Goal: Task Accomplishment & Management: Complete application form

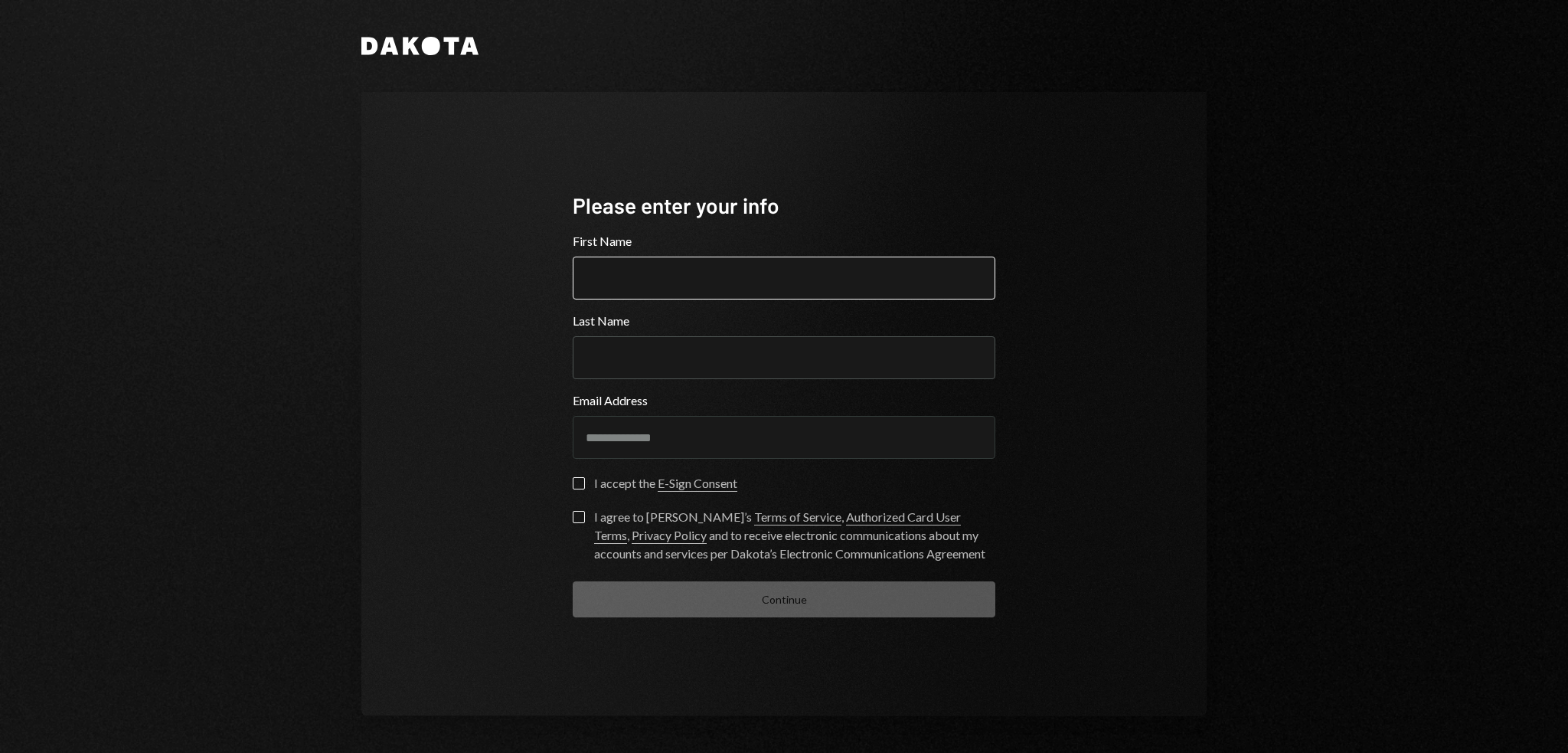
click at [944, 279] on input "First Name" at bounding box center [783, 277] width 423 height 43
type input "******"
type input "**********"
click at [572, 489] on button "I accept the E-Sign Consent" at bounding box center [578, 483] width 12 height 12
click at [578, 520] on button "I agree to [PERSON_NAME]’s Terms of Service , Authorized Card User Terms , Priv…" at bounding box center [578, 516] width 12 height 12
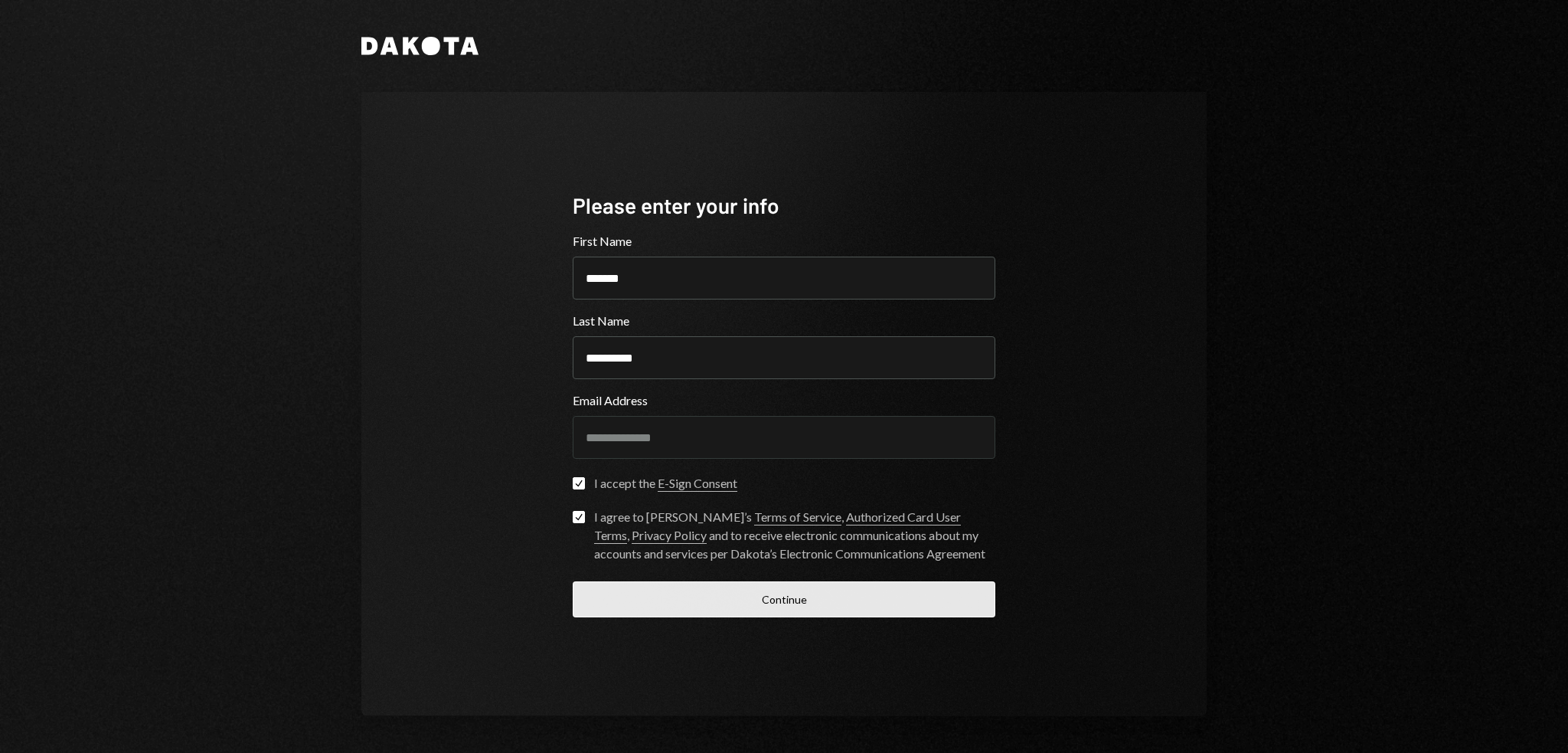
click at [777, 605] on button "Continue" at bounding box center [783, 599] width 423 height 36
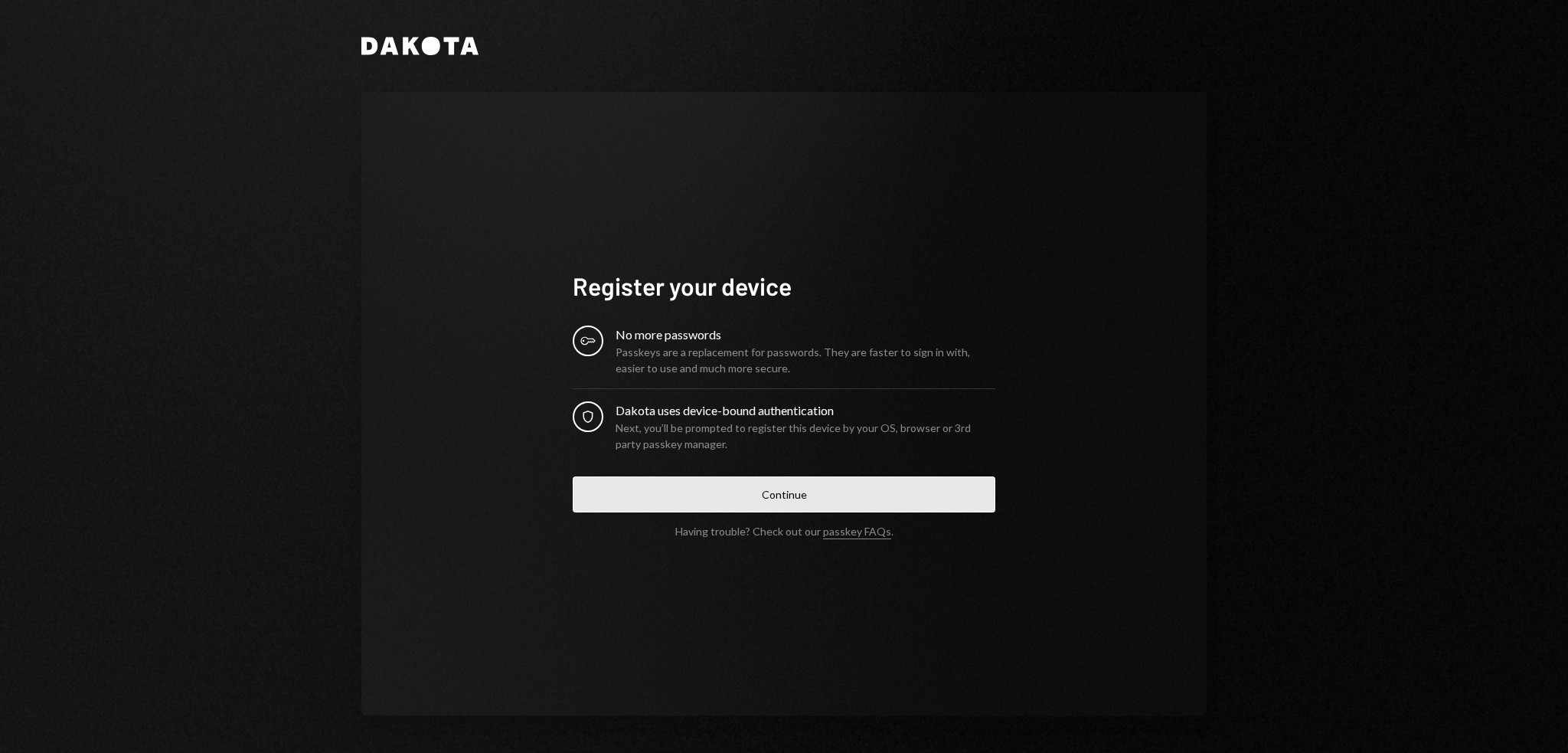
click at [691, 503] on button "Continue" at bounding box center [783, 494] width 423 height 36
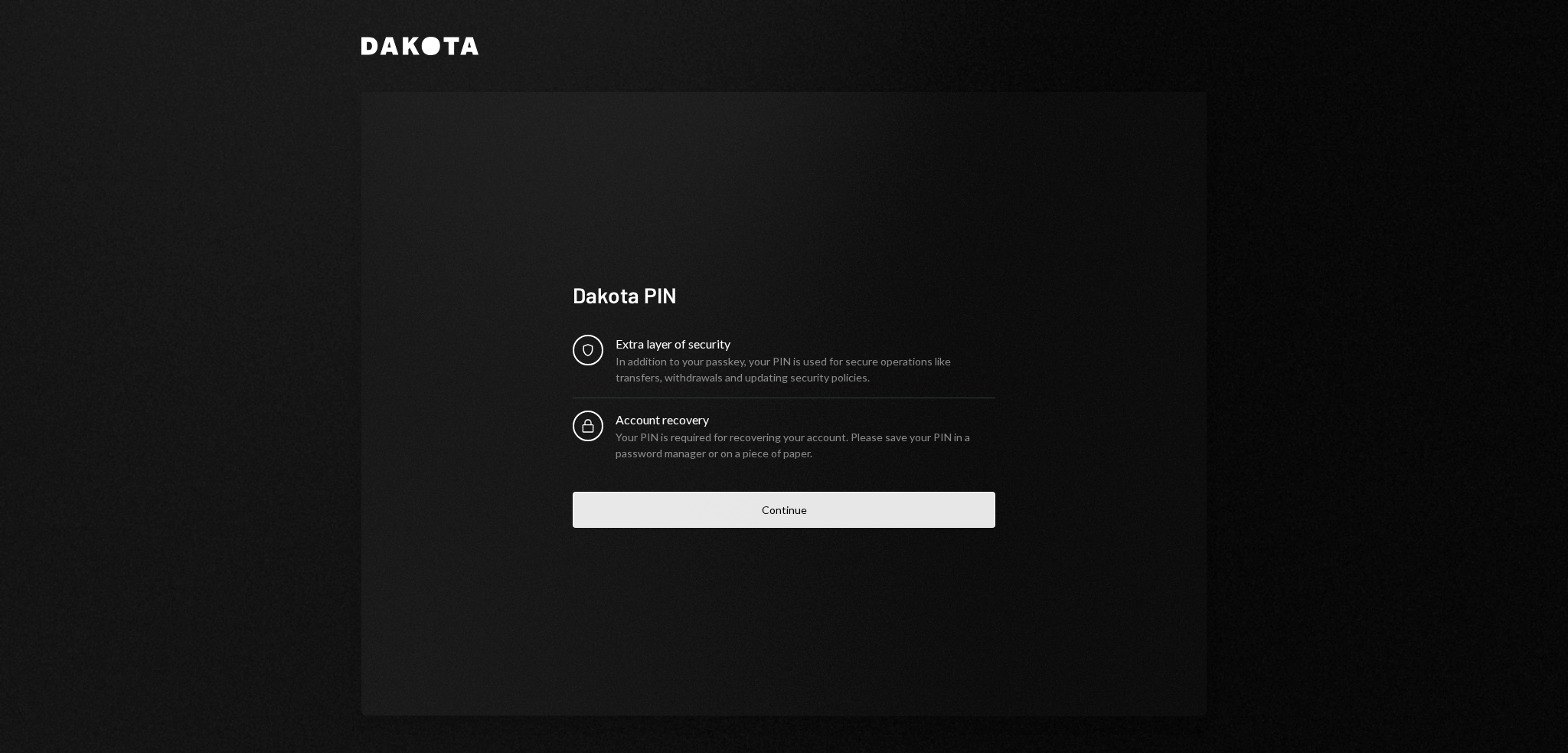
click at [785, 504] on button "Continue" at bounding box center [783, 509] width 423 height 36
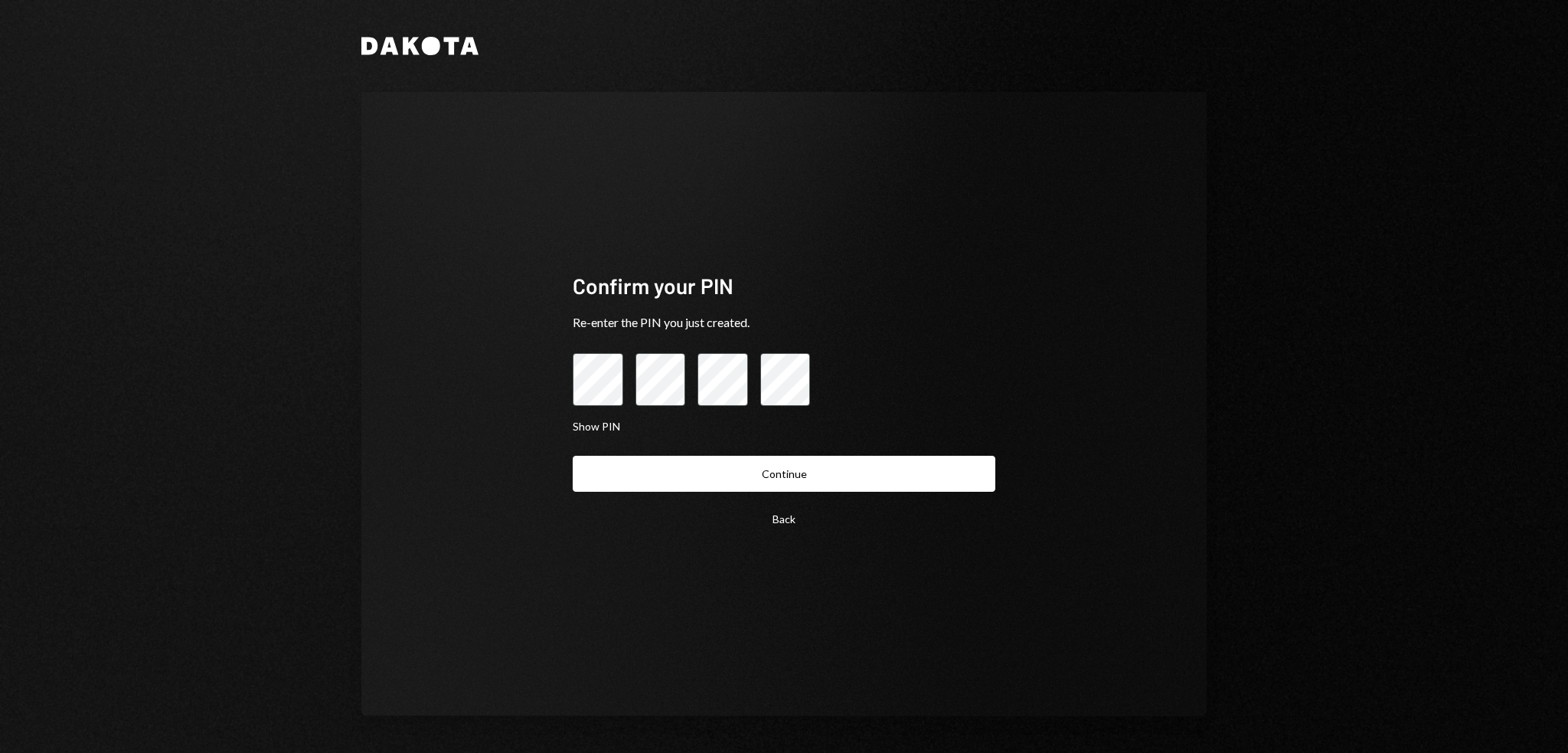
click at [572, 455] on button "Continue" at bounding box center [783, 473] width 423 height 36
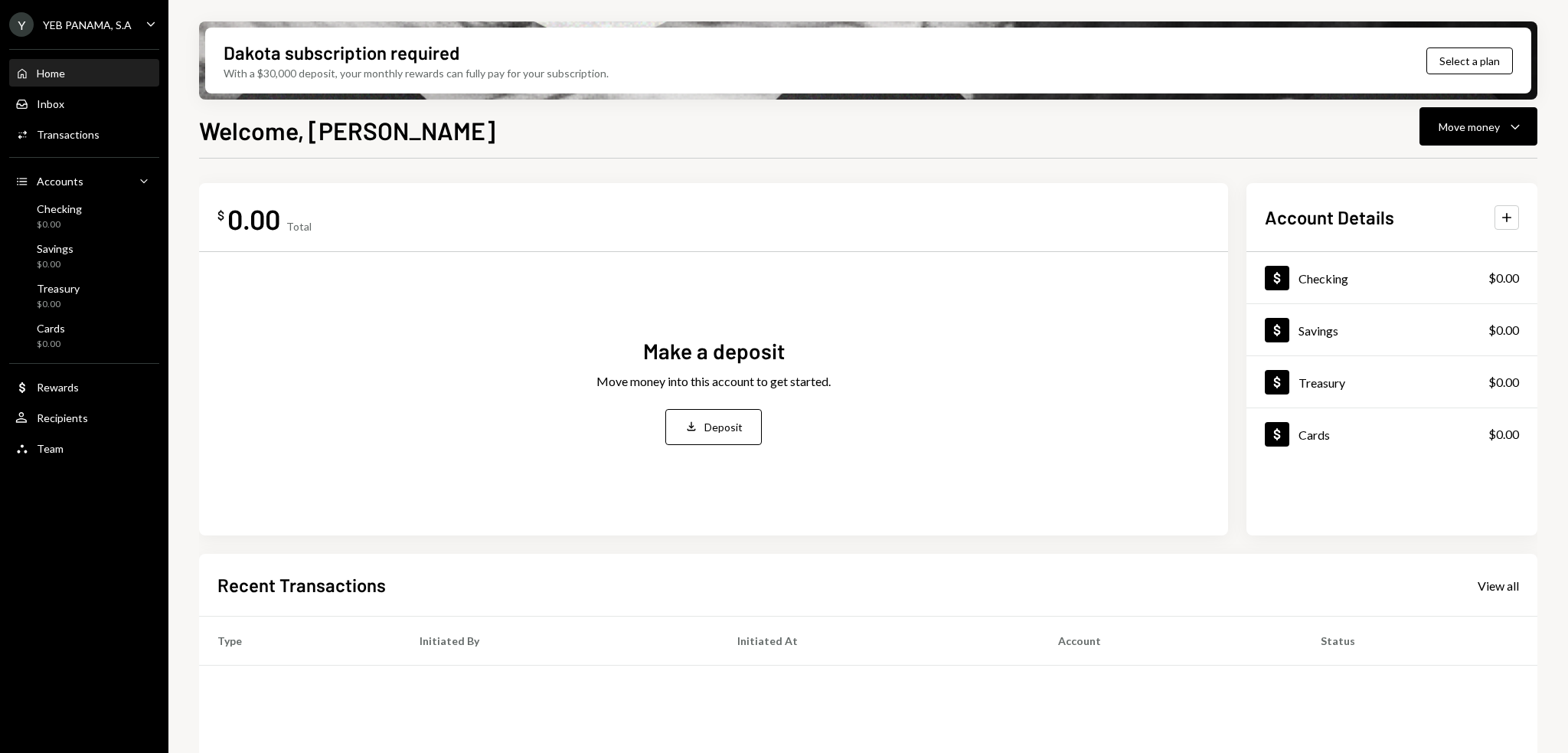
click at [147, 16] on icon "Caret Down" at bounding box center [151, 24] width 17 height 17
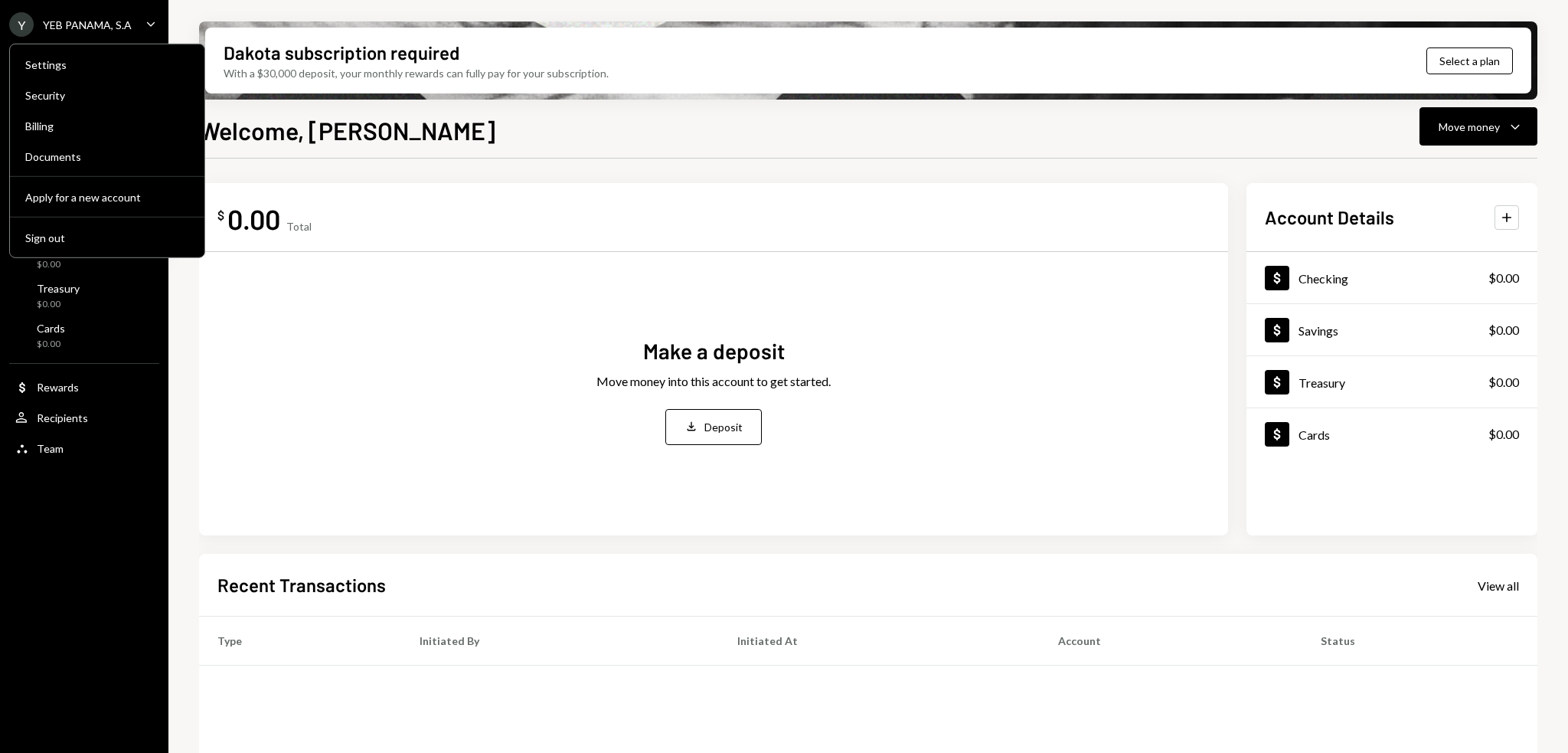
click at [144, 20] on icon "Caret Down" at bounding box center [151, 24] width 17 height 17
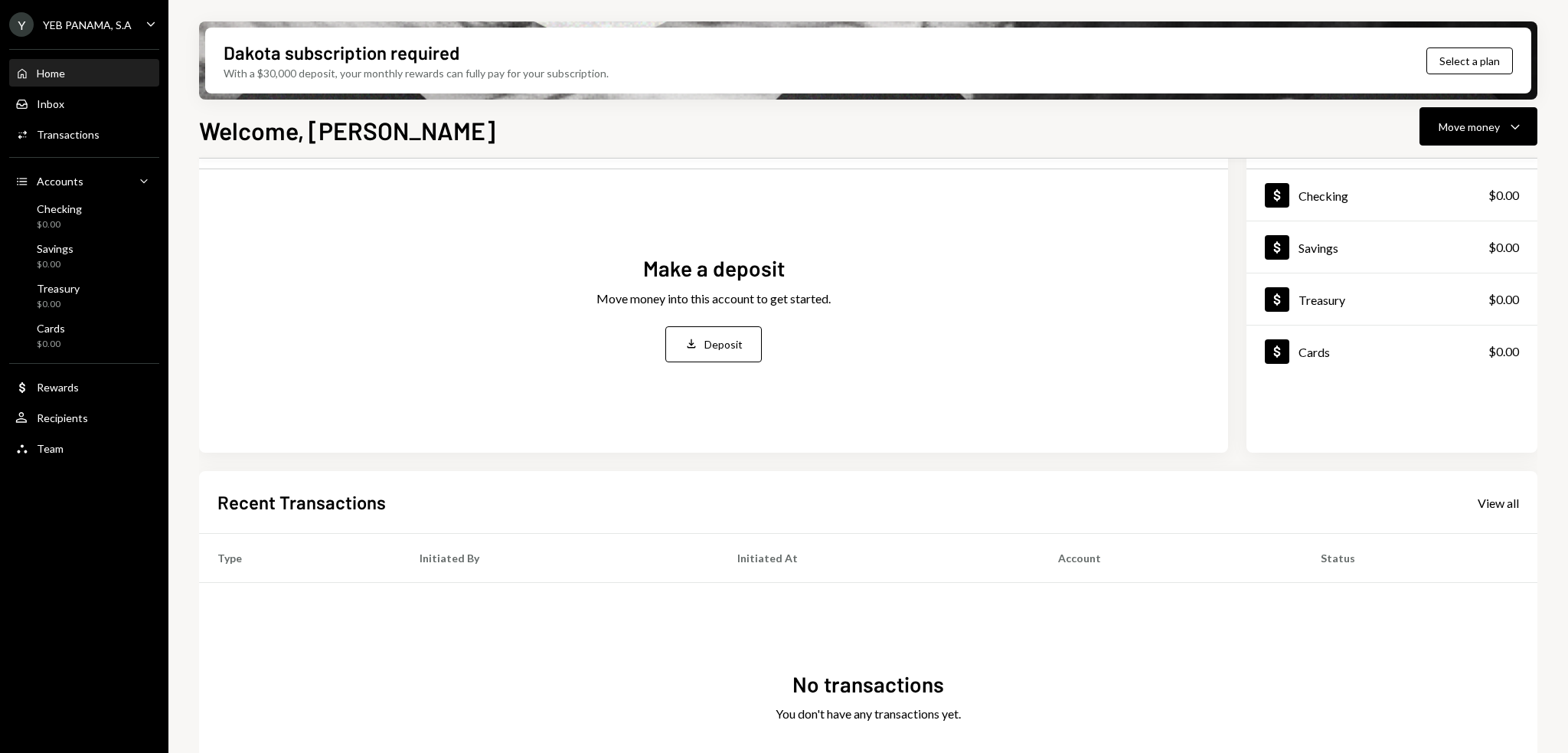
scroll to position [127, 0]
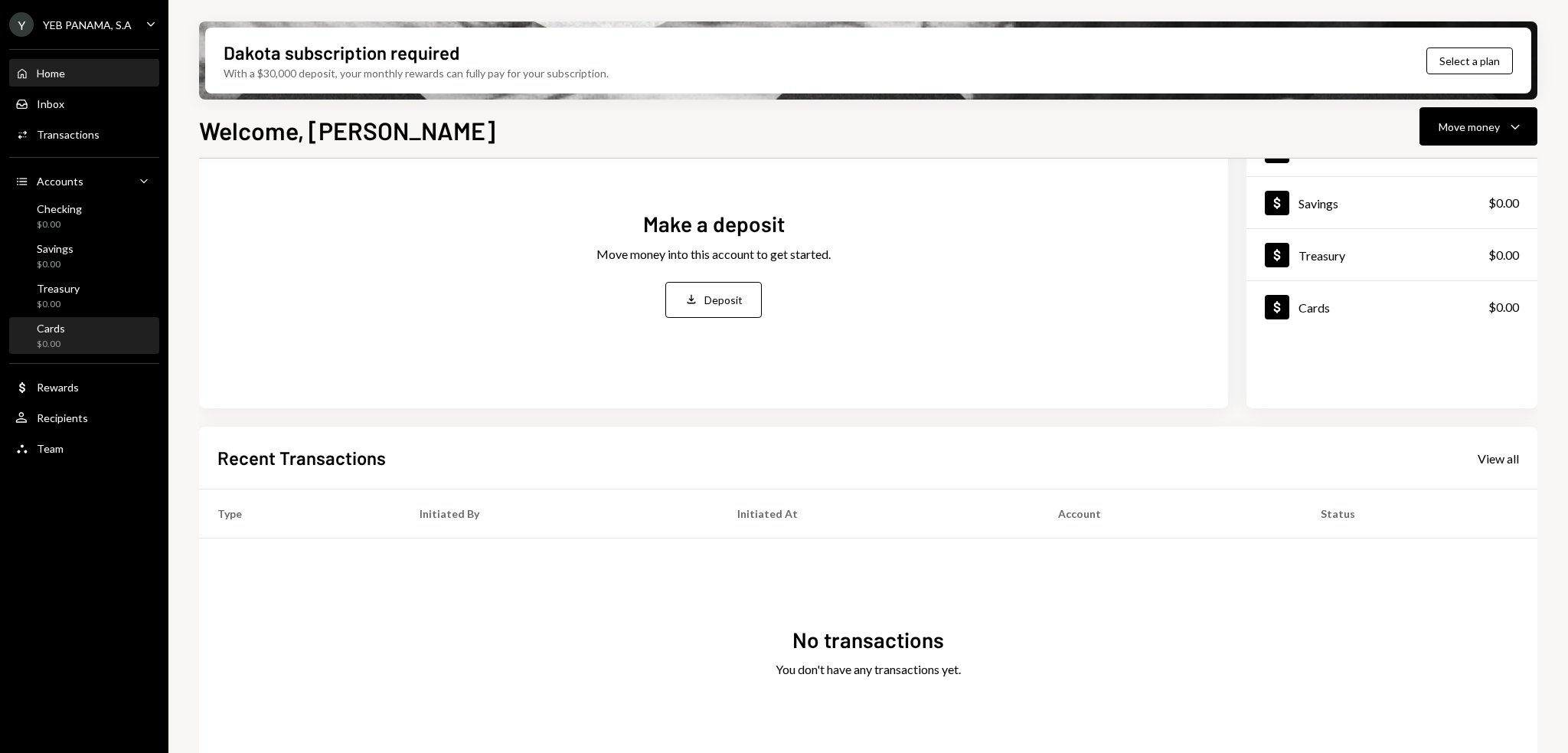
click at [55, 345] on div "$0.00" at bounding box center [51, 344] width 29 height 13
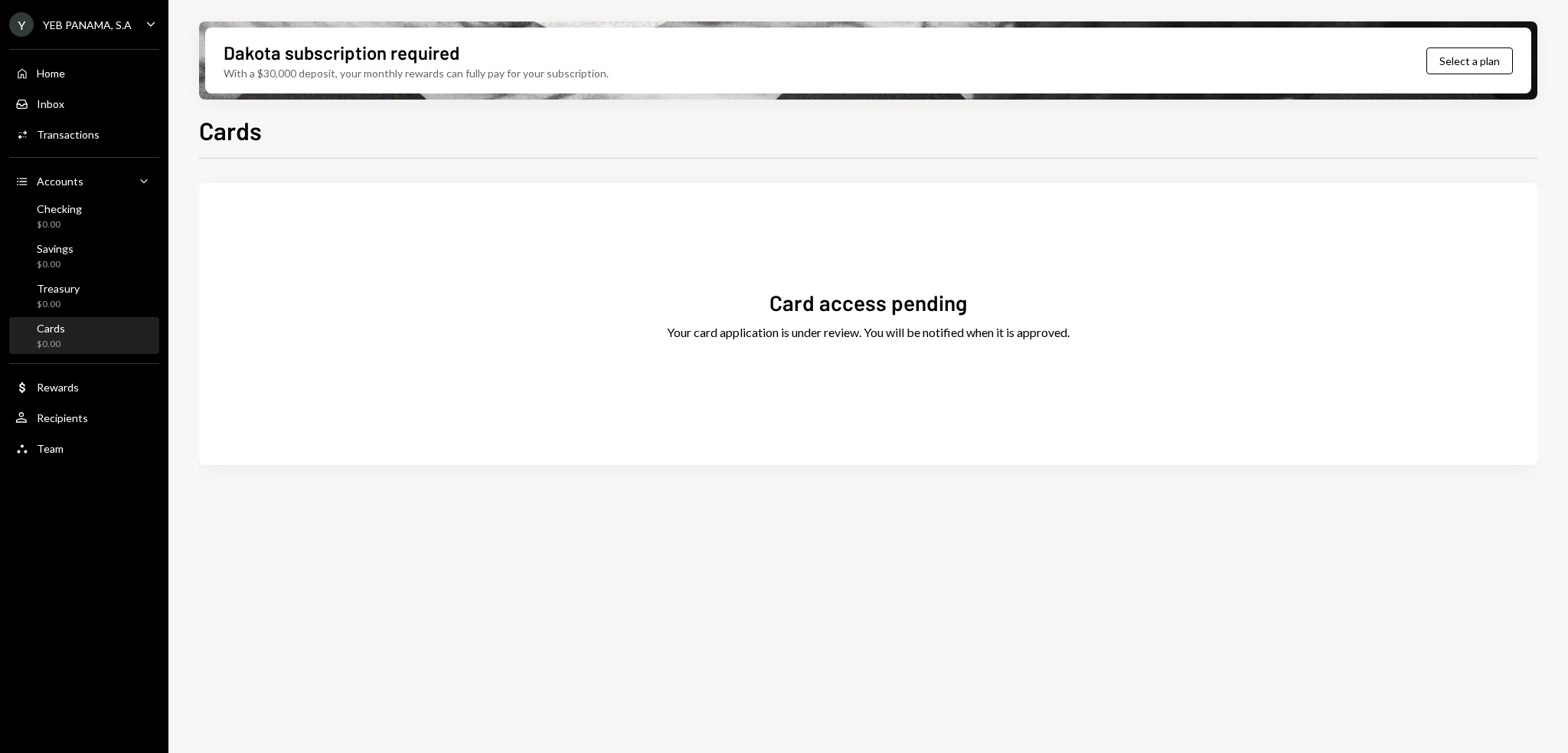
click at [384, 180] on div "Card access pending Your card application is under review. You will be notified…" at bounding box center [868, 336] width 1338 height 356
click at [99, 212] on div "Checking $0.00" at bounding box center [85, 217] width 138 height 29
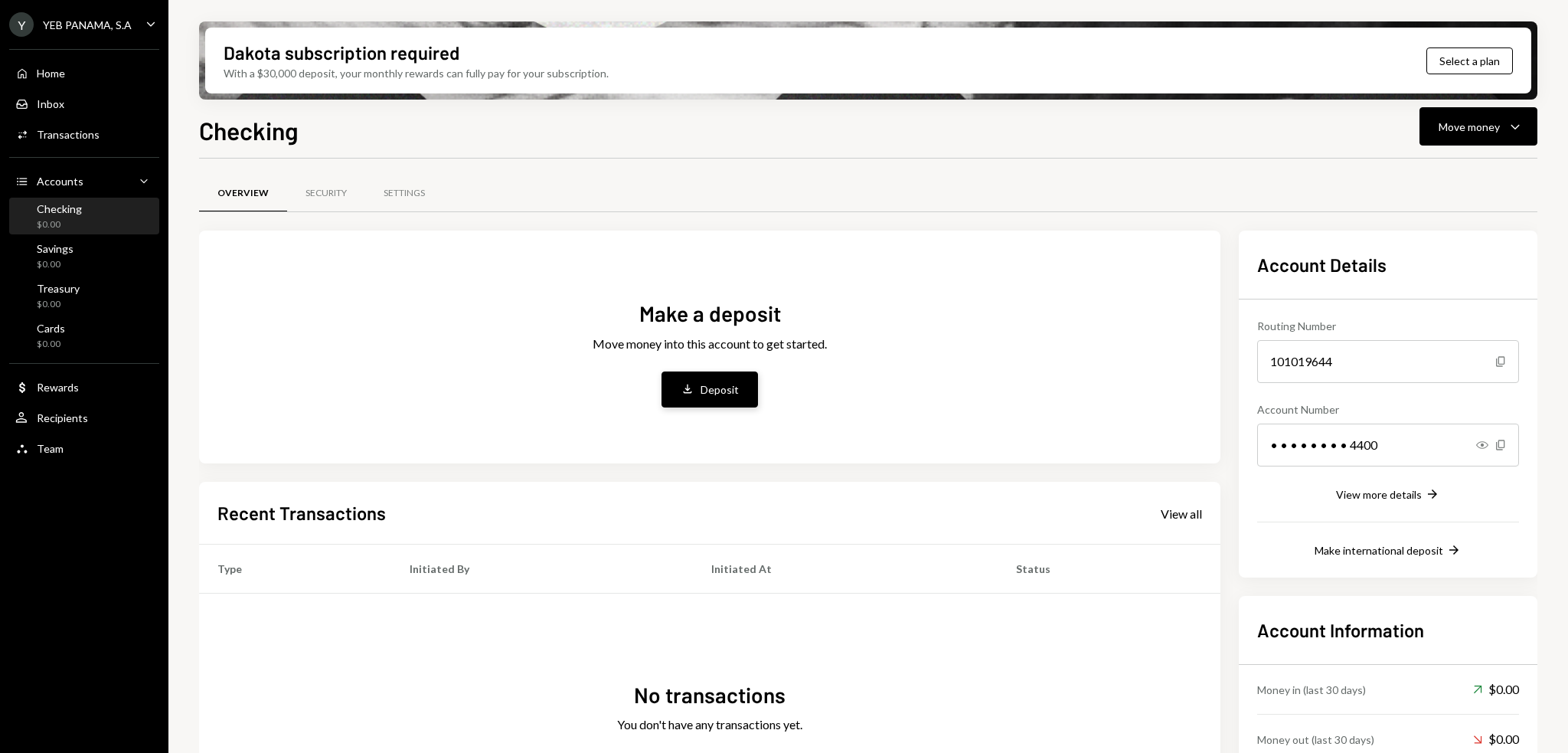
click at [695, 392] on button "Deposit Deposit" at bounding box center [709, 389] width 97 height 36
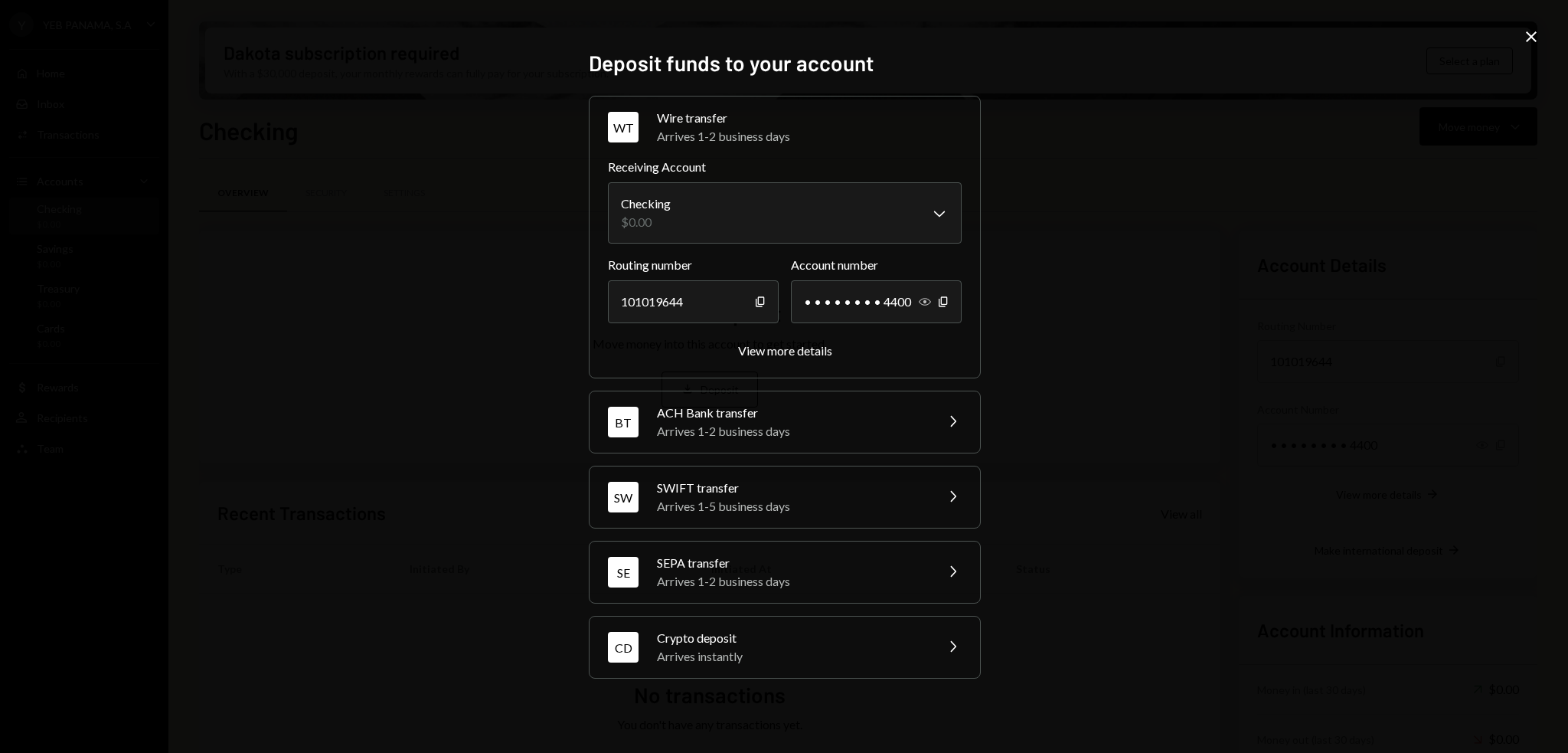
click at [930, 302] on icon "Show" at bounding box center [924, 301] width 12 height 12
click at [759, 301] on icon "Copy" at bounding box center [759, 301] width 12 height 12
click at [946, 302] on icon "button" at bounding box center [942, 301] width 8 height 10
